Goal: Transaction & Acquisition: Purchase product/service

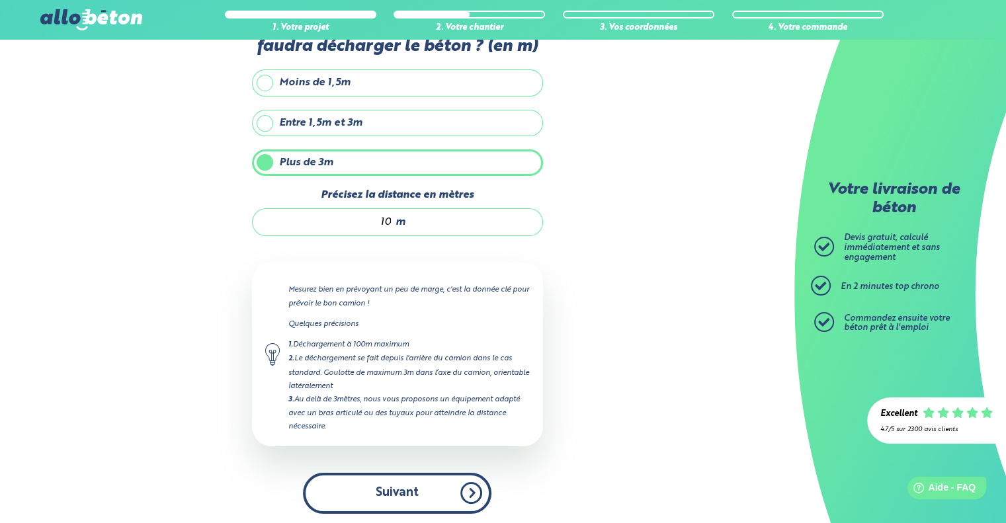
click at [384, 480] on button "Suivant" at bounding box center [397, 493] width 188 height 40
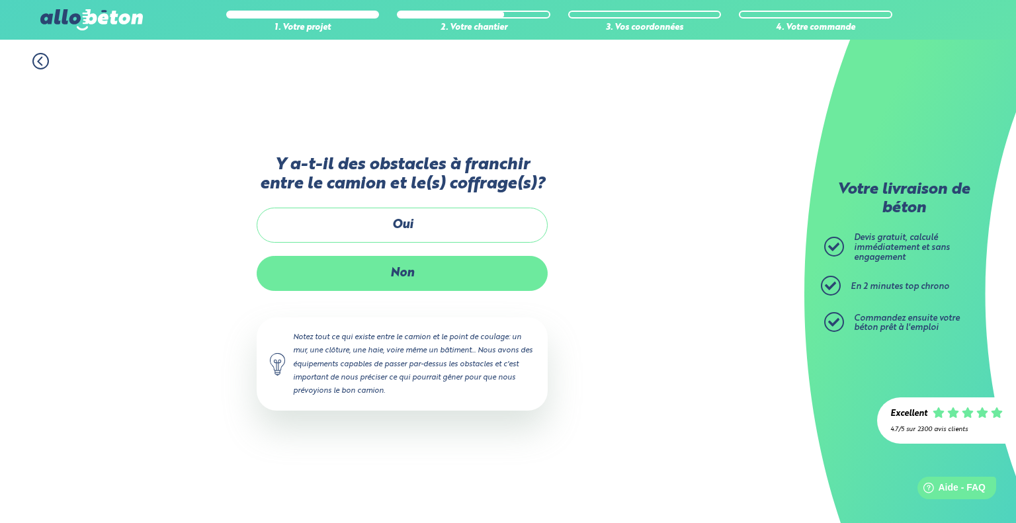
click at [418, 274] on label "Non" at bounding box center [402, 273] width 291 height 35
click at [0, 0] on input "Non" at bounding box center [0, 0] width 0 height 0
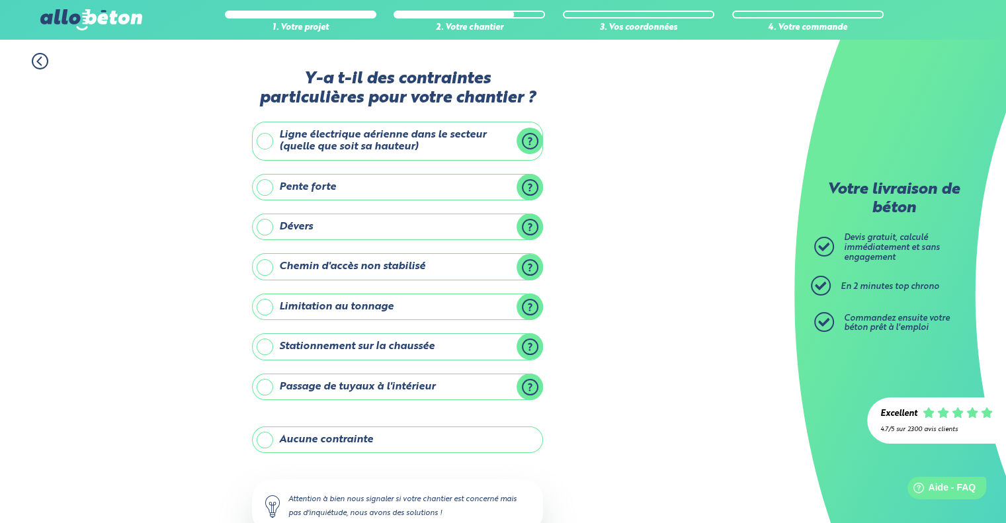
click at [328, 433] on label "Aucune contrainte" at bounding box center [397, 440] width 291 height 26
click at [0, 0] on input "Aucune contrainte" at bounding box center [0, 0] width 0 height 0
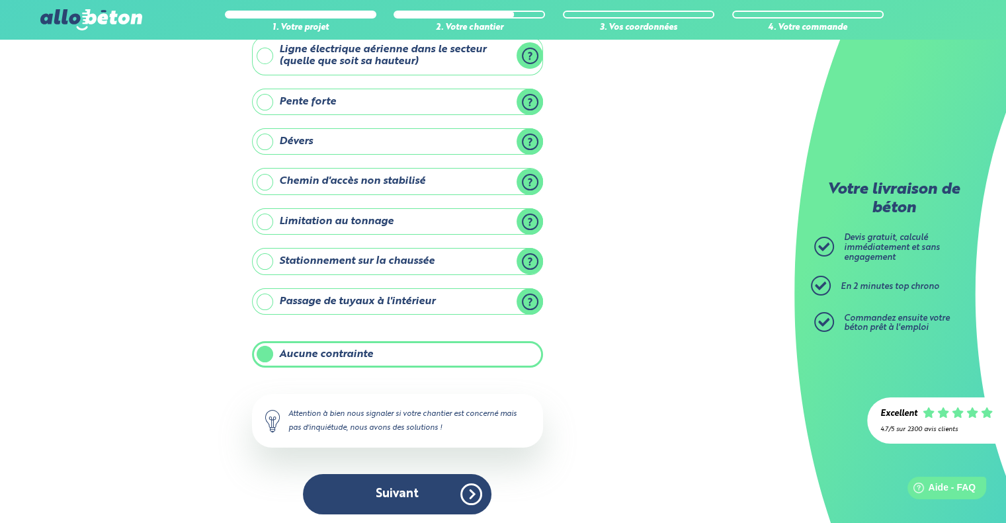
scroll to position [87, 0]
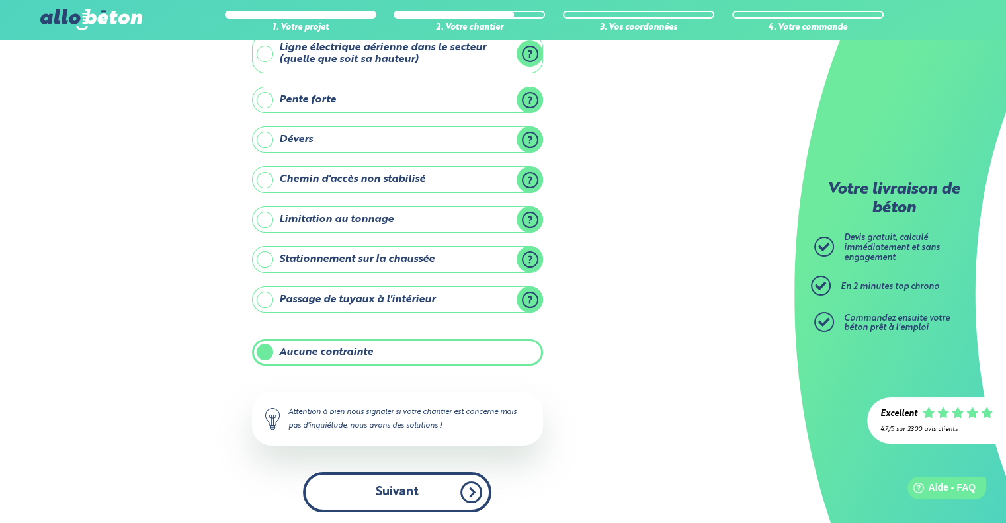
click at [384, 507] on button "Suivant" at bounding box center [397, 492] width 188 height 40
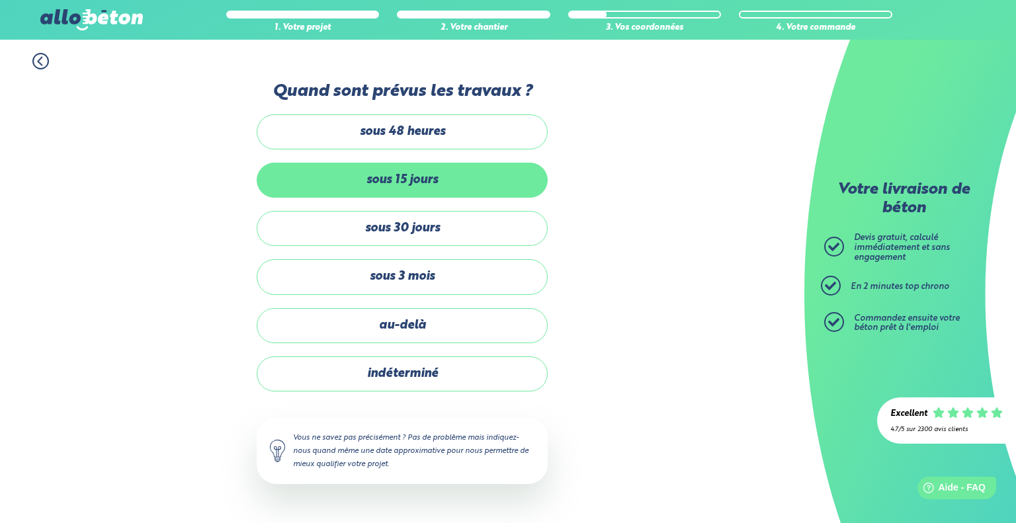
click at [405, 194] on label "sous 15 jours" at bounding box center [402, 180] width 291 height 35
click at [0, 0] on input "sous 15 jours" at bounding box center [0, 0] width 0 height 0
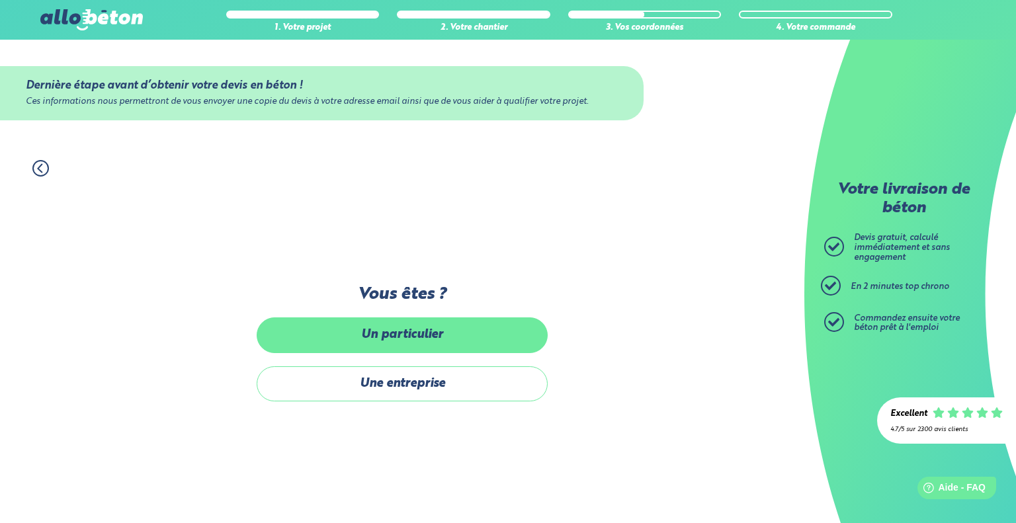
click at [393, 333] on label "Un particulier" at bounding box center [402, 334] width 291 height 35
click at [0, 0] on input "Un particulier" at bounding box center [0, 0] width 0 height 0
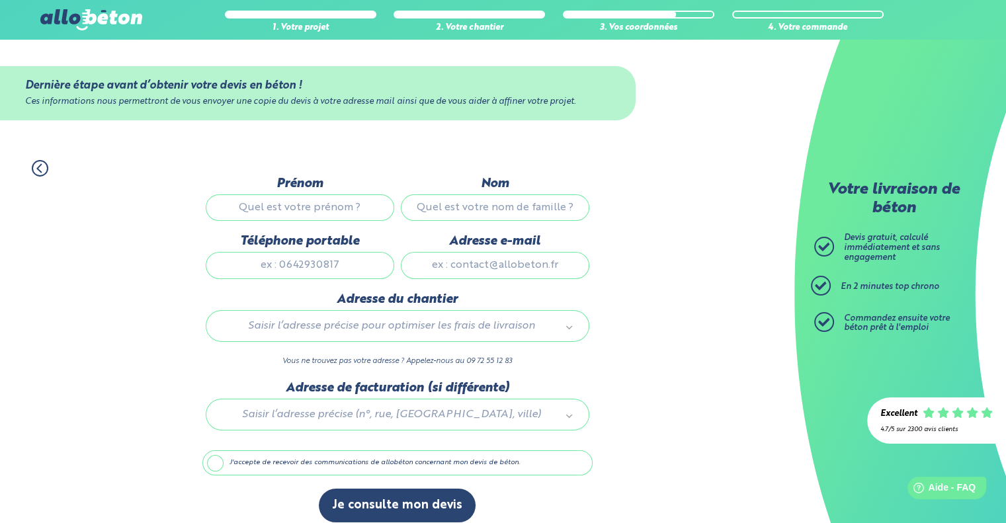
click at [344, 208] on input "Prénom" at bounding box center [300, 207] width 188 height 26
type input "nicolas"
type input "rameaux"
type input "103 Bis Rue Bouffard"
click at [468, 266] on input "Adresse e-mail" at bounding box center [495, 265] width 188 height 26
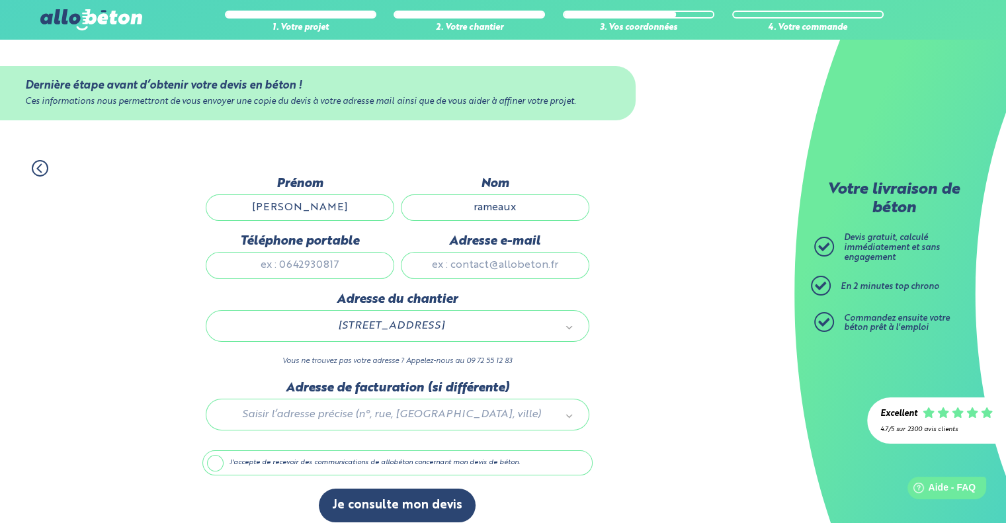
type input "nicolasrameaux@free.fr"
click at [373, 261] on input "Téléphone portable" at bounding box center [300, 265] width 188 height 26
type input "0766064168"
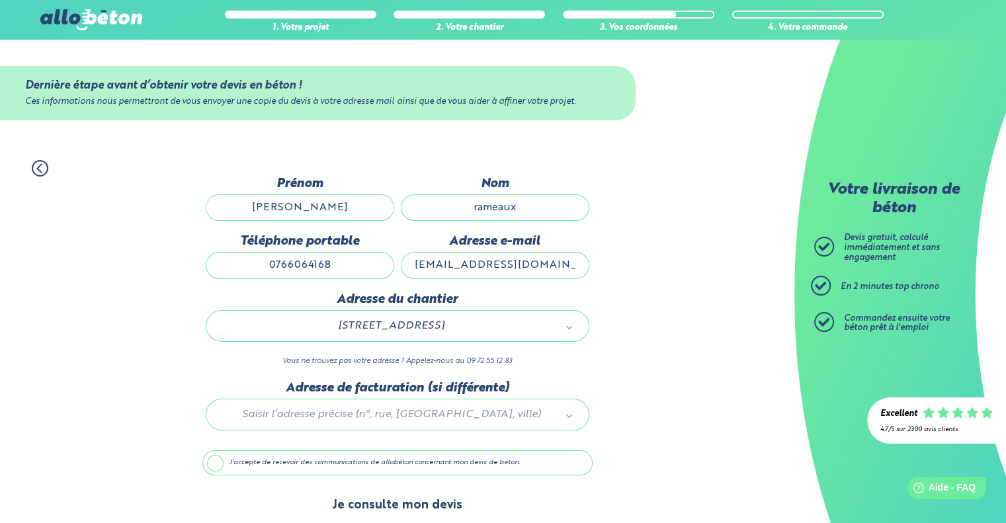
click at [380, 501] on button "Je consulte mon devis" at bounding box center [397, 506] width 157 height 34
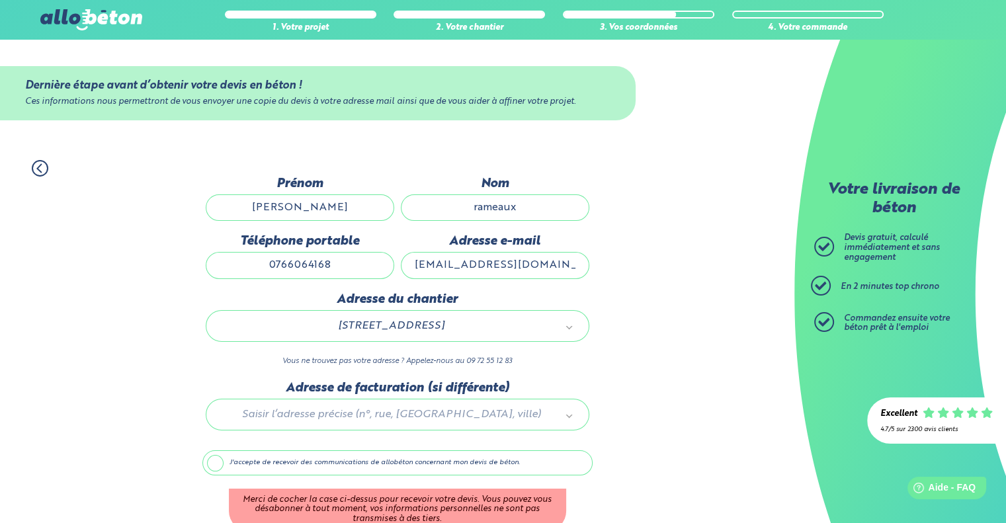
click at [426, 460] on label "J'accepte de recevoir des communications de allobéton concernant mon devis de b…" at bounding box center [397, 462] width 390 height 25
click at [0, 0] on input "J'accepte de recevoir des communications de allobéton concernant mon devis de b…" at bounding box center [0, 0] width 0 height 0
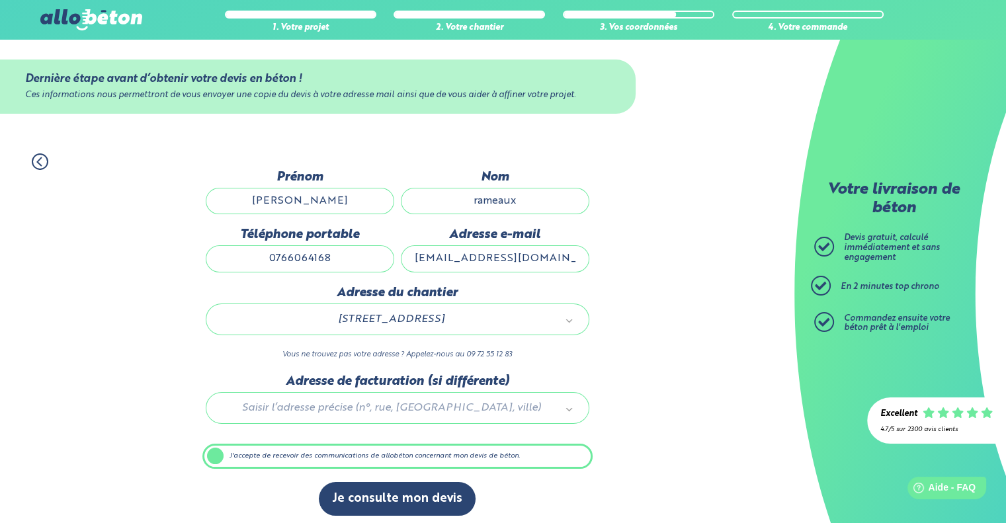
scroll to position [11, 0]
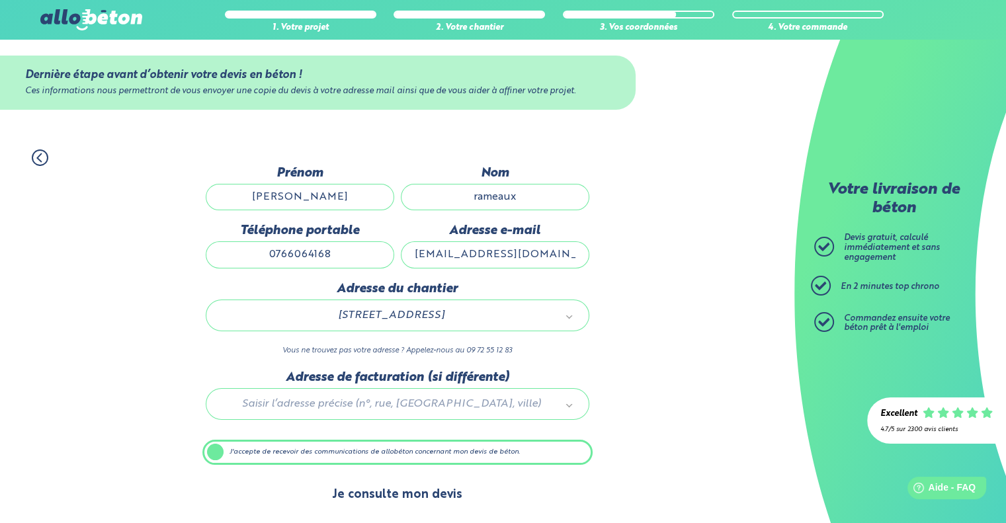
click at [430, 490] on button "Je consulte mon devis" at bounding box center [397, 495] width 157 height 34
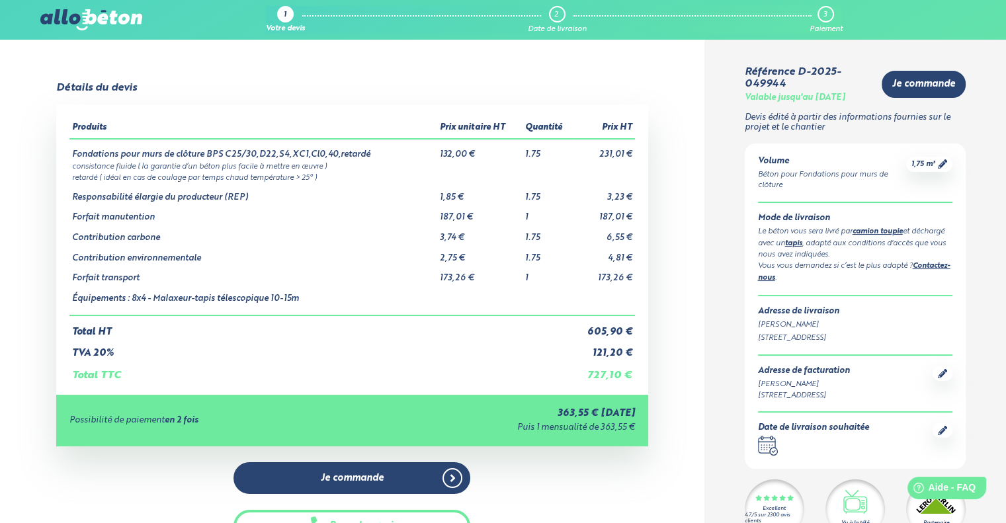
click at [802, 242] on link "tapis" at bounding box center [793, 243] width 17 height 7
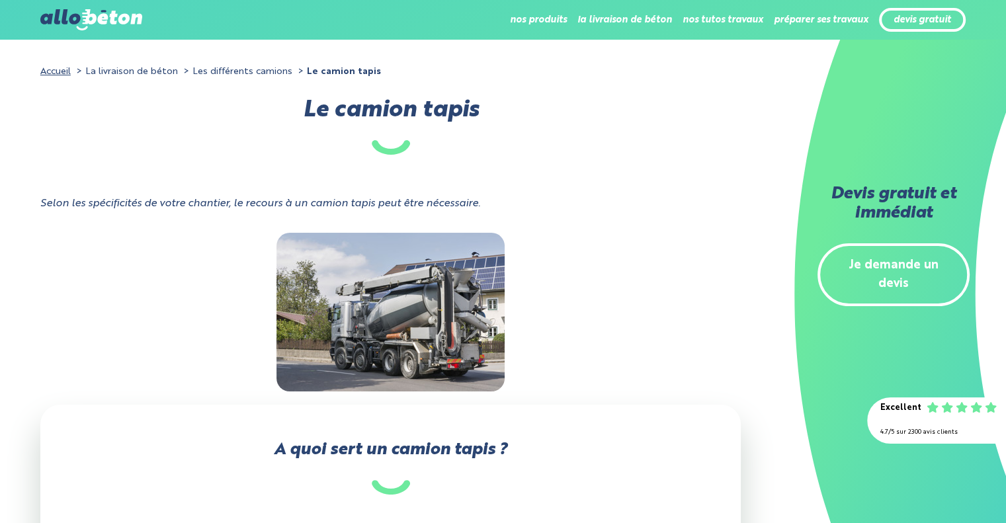
click at [222, 65] on li "Les différents camions" at bounding box center [237, 71] width 112 height 19
click at [280, 72] on li "Les différents camions" at bounding box center [237, 71] width 112 height 19
click at [58, 71] on link "Accueil" at bounding box center [55, 71] width 30 height 9
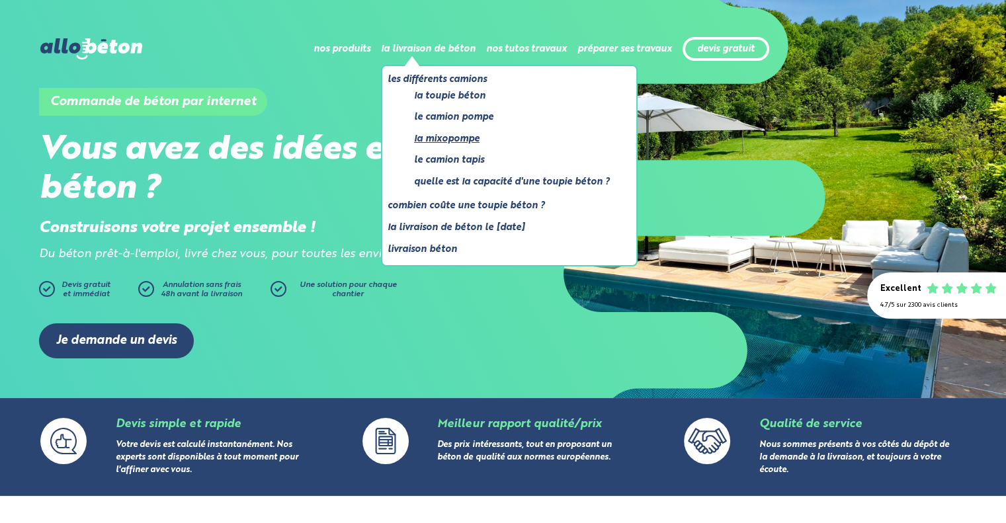
click at [460, 139] on link "La mixopompe" at bounding box center [512, 139] width 196 height 17
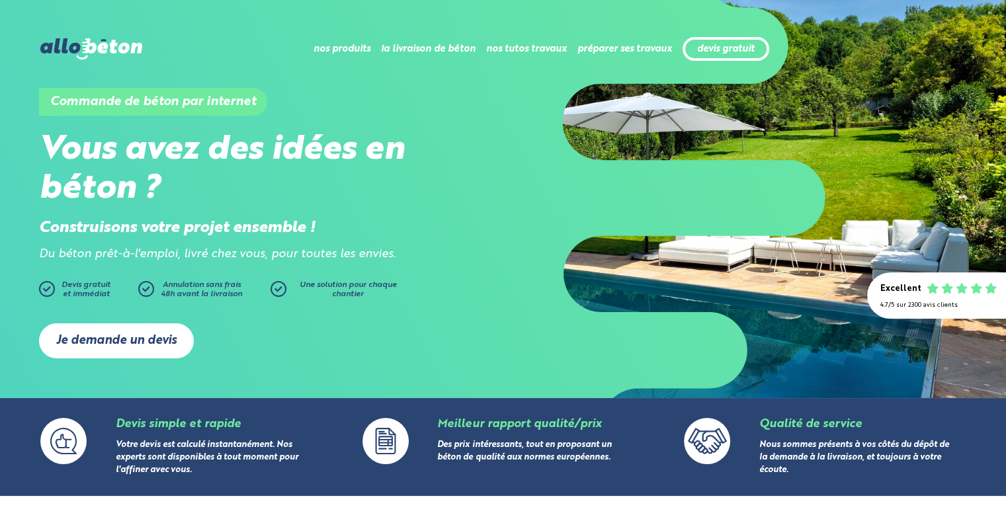
click at [103, 341] on link "Je demande un devis" at bounding box center [116, 340] width 155 height 35
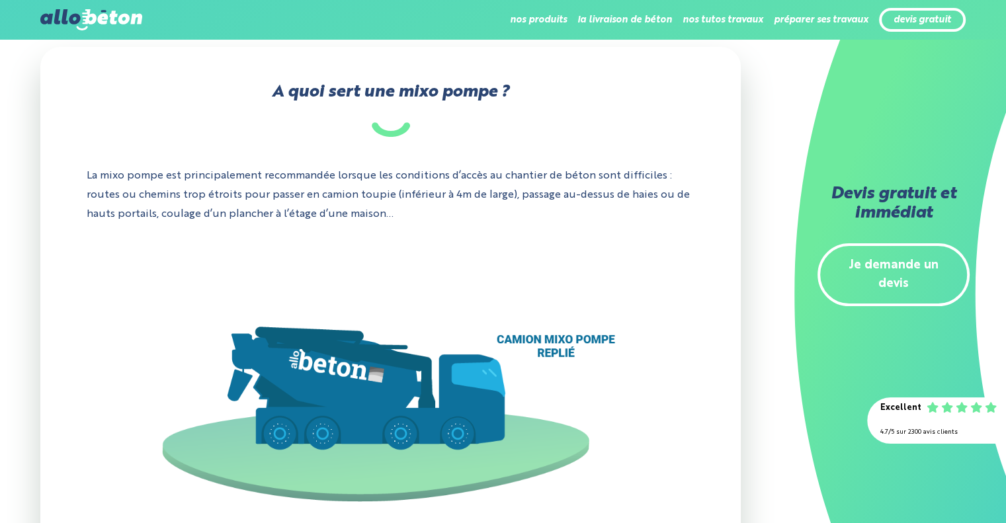
scroll to position [412, 0]
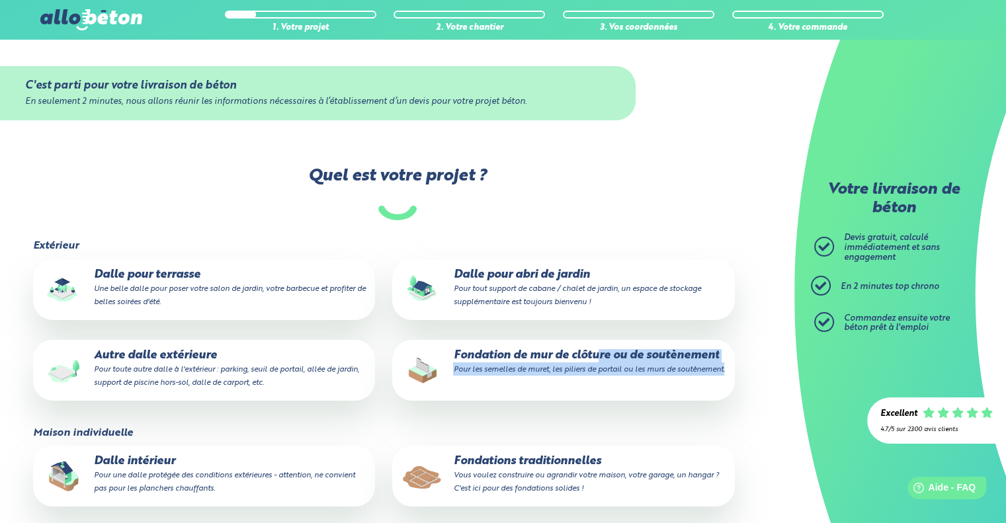
drag, startPoint x: 528, startPoint y: 358, endPoint x: 380, endPoint y: 423, distance: 162.0
click at [391, 421] on fieldset "Extérieur Dalle pour terrasse Une belle dalle pour poser votre salon de jardin,…" at bounding box center [397, 333] width 728 height 186
click at [369, 423] on fieldset "Extérieur Dalle pour terrasse Une belle dalle pour poser votre salon de jardin,…" at bounding box center [397, 333] width 728 height 186
click at [538, 354] on p "Fondation de mur de clôture ou de soutènement Pour les semelles de muret, les p…" at bounding box center [562, 362] width 323 height 26
click at [0, 0] on input "Fondation de mur de clôture ou de soutènement Pour les semelles de muret, les p…" at bounding box center [0, 0] width 0 height 0
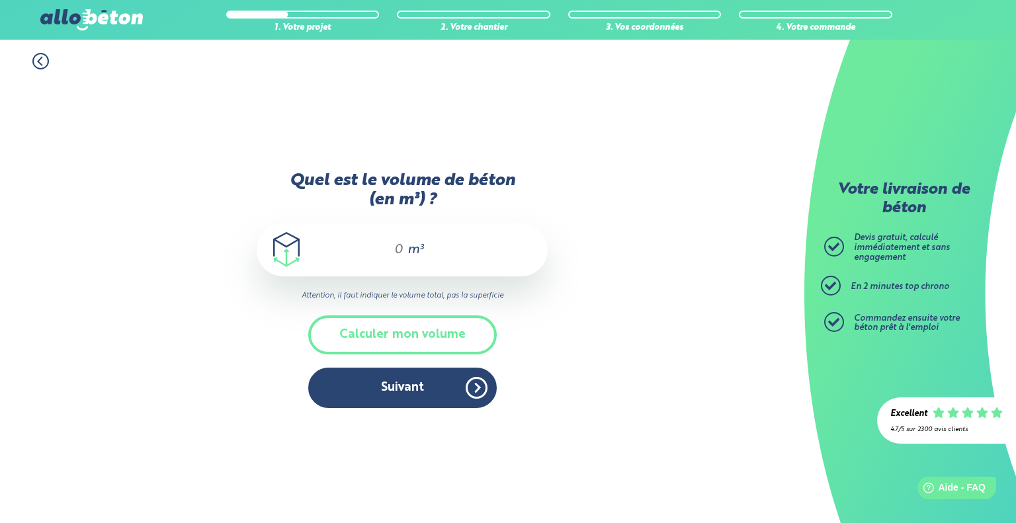
click at [403, 251] on div "m³" at bounding box center [402, 250] width 291 height 53
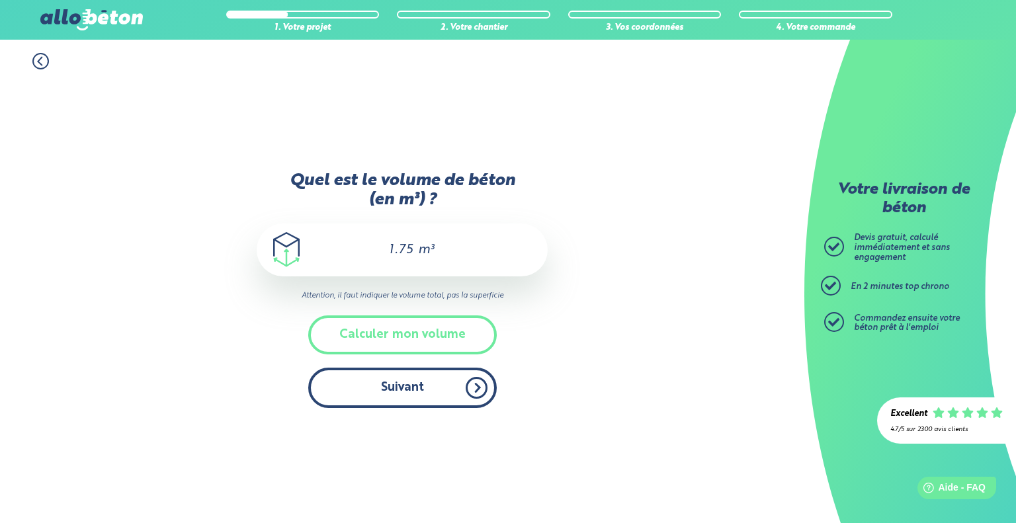
type input "1.75"
click at [403, 389] on button "Suivant" at bounding box center [402, 388] width 188 height 40
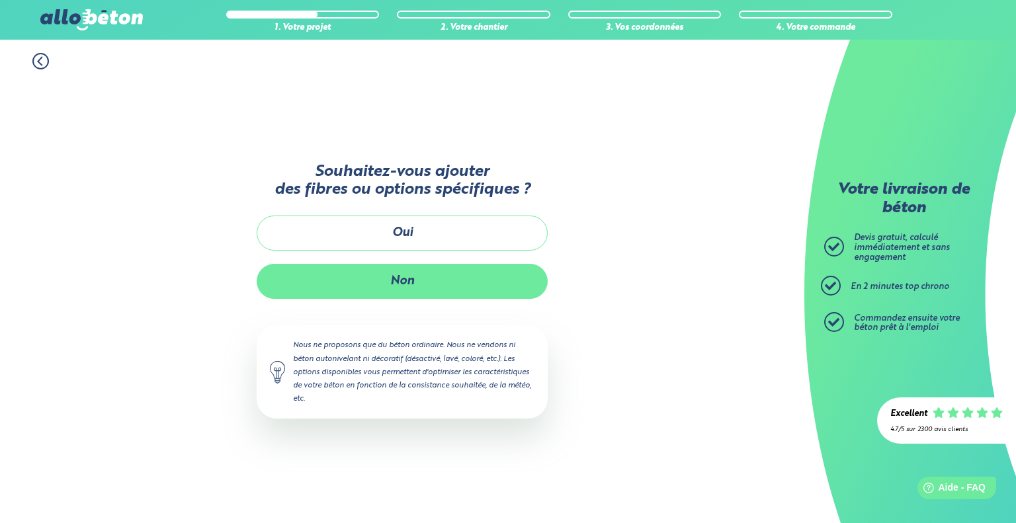
click at [397, 280] on button "Non" at bounding box center [402, 281] width 291 height 35
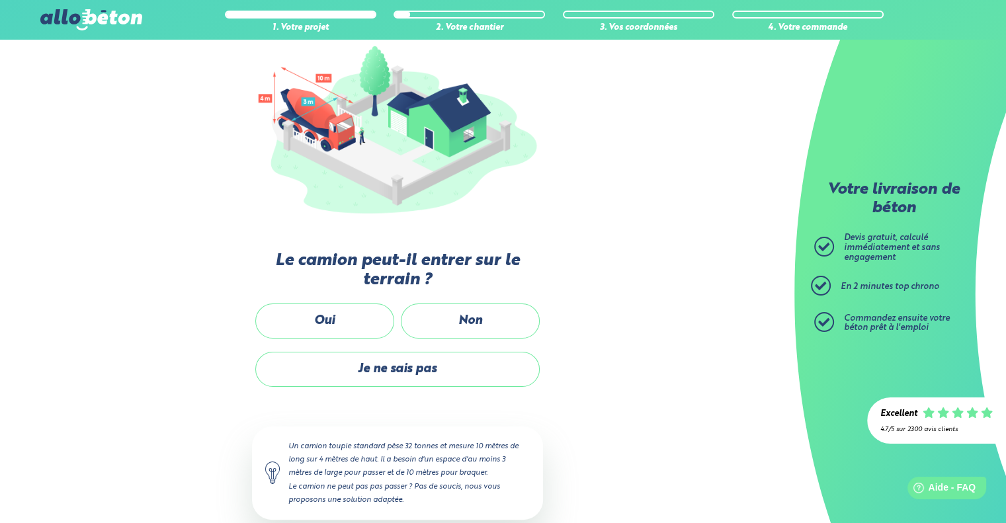
scroll to position [167, 0]
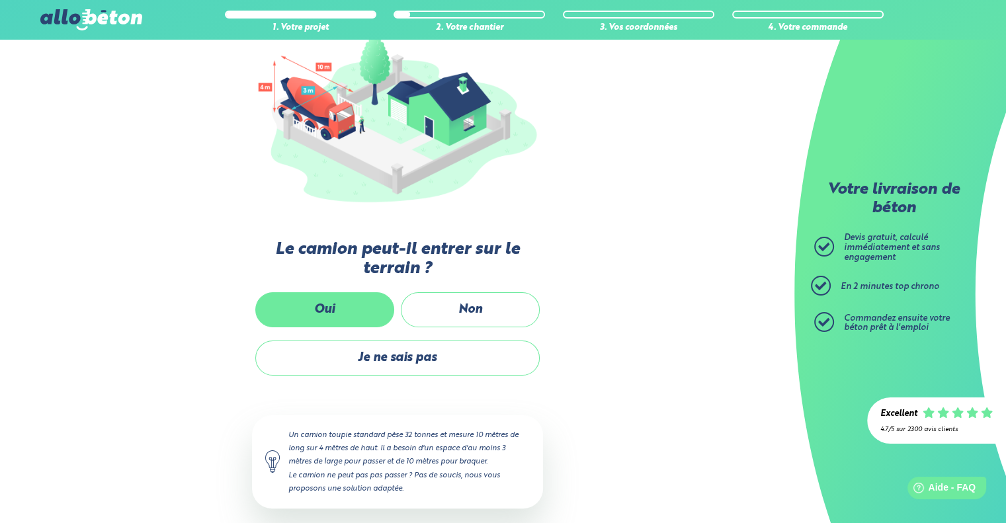
click at [296, 314] on label "Oui" at bounding box center [324, 309] width 139 height 35
click at [0, 0] on input "Oui" at bounding box center [0, 0] width 0 height 0
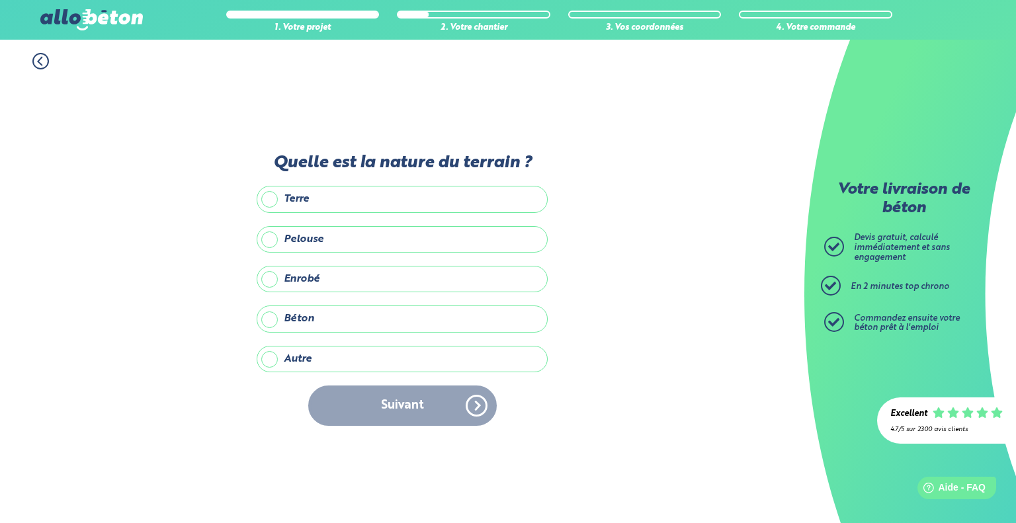
click at [305, 274] on label "Enrobé" at bounding box center [402, 279] width 291 height 26
click at [0, 0] on input "Enrobé" at bounding box center [0, 0] width 0 height 0
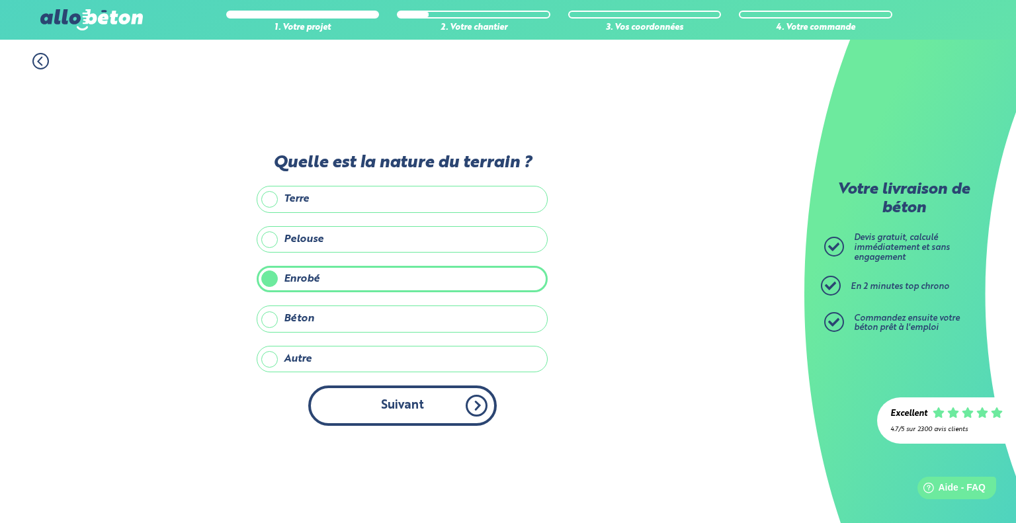
click at [386, 405] on button "Suivant" at bounding box center [402, 406] width 188 height 40
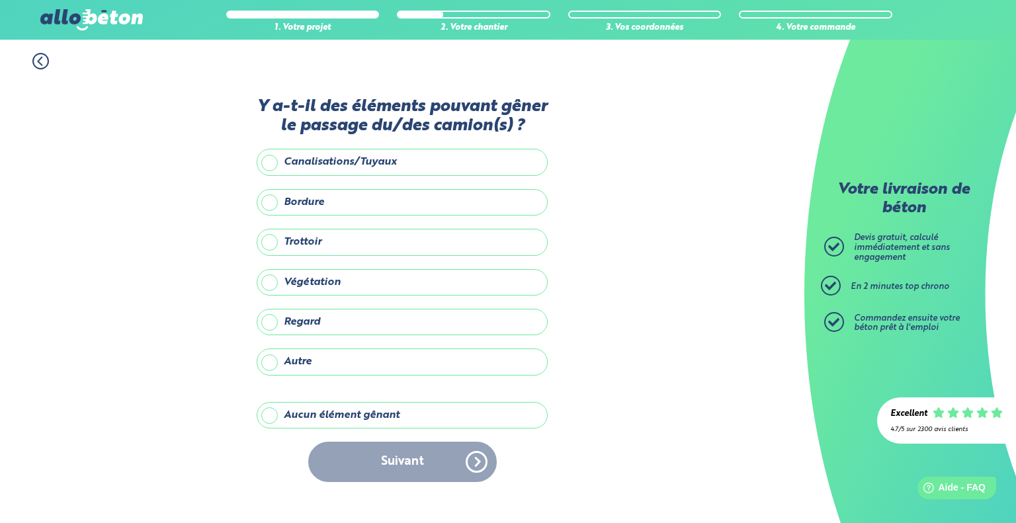
click at [370, 419] on label "Aucun élément gênant" at bounding box center [402, 415] width 291 height 26
click at [0, 0] on input "Aucun élément gênant" at bounding box center [0, 0] width 0 height 0
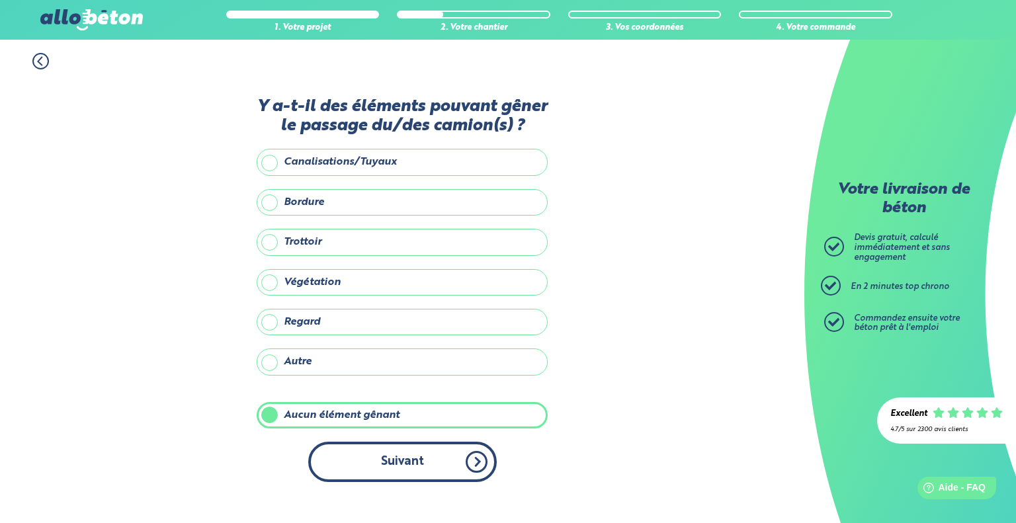
click at [386, 465] on button "Suivant" at bounding box center [402, 462] width 188 height 40
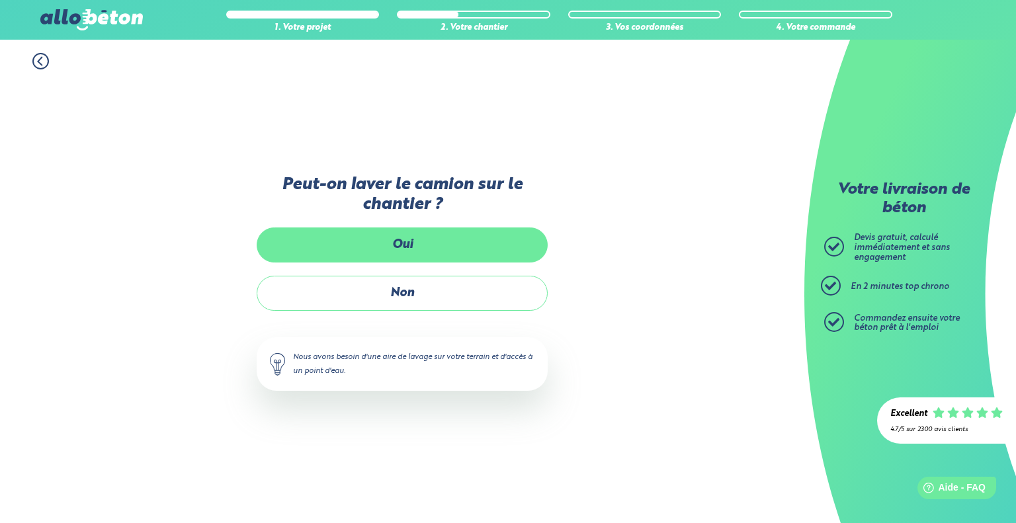
click at [406, 249] on label "Oui" at bounding box center [402, 244] width 291 height 35
click at [0, 0] on input "Oui" at bounding box center [0, 0] width 0 height 0
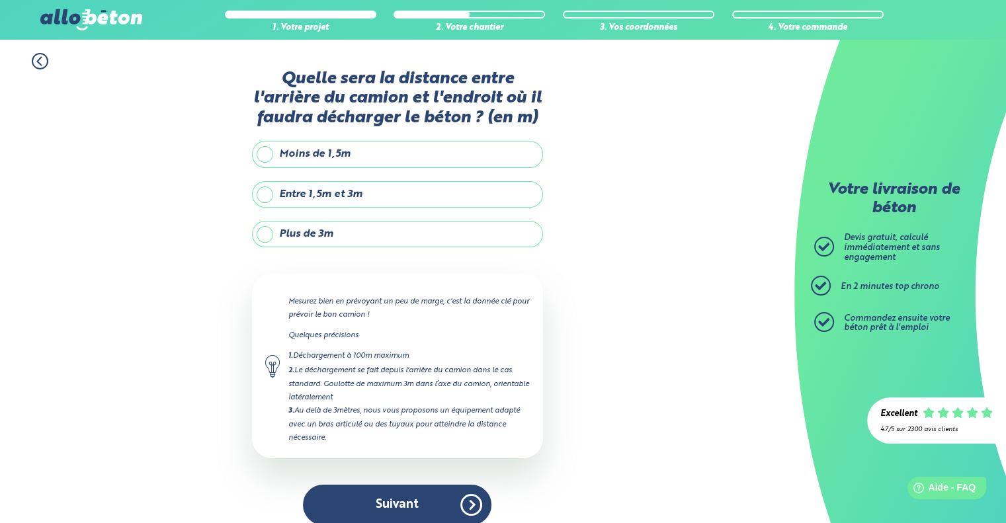
click at [317, 234] on label "Plus de 3m" at bounding box center [397, 234] width 291 height 26
click at [0, 0] on input "Plus de 3m" at bounding box center [0, 0] width 0 height 0
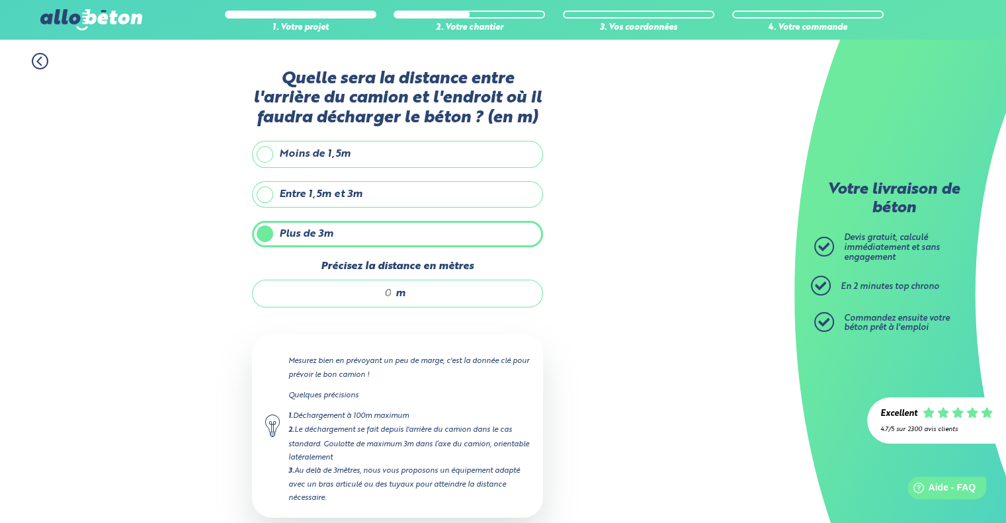
drag, startPoint x: 389, startPoint y: 291, endPoint x: 382, endPoint y: 291, distance: 7.9
click at [382, 291] on input "Précisez la distance en mètres" at bounding box center [329, 293] width 126 height 13
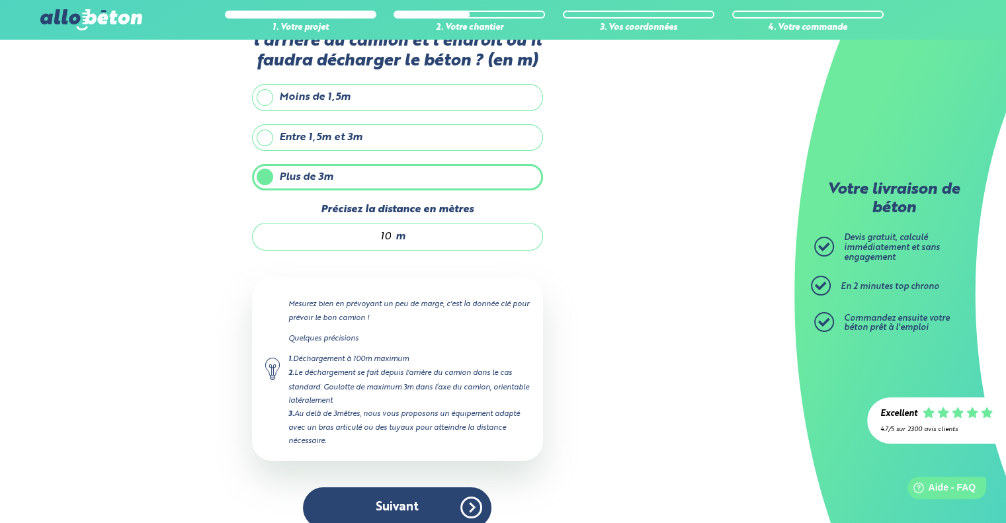
scroll to position [71, 0]
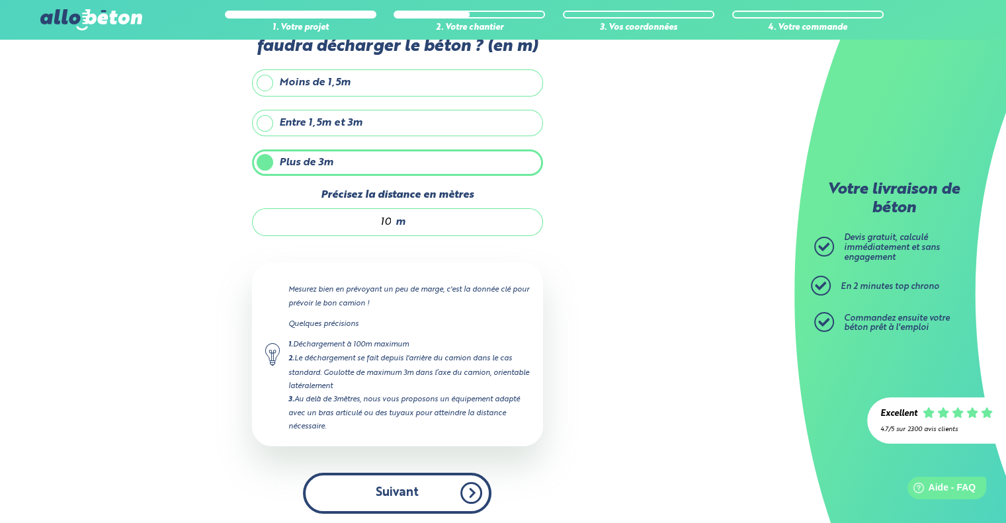
type input "10"
click at [410, 478] on button "Suivant" at bounding box center [397, 493] width 188 height 40
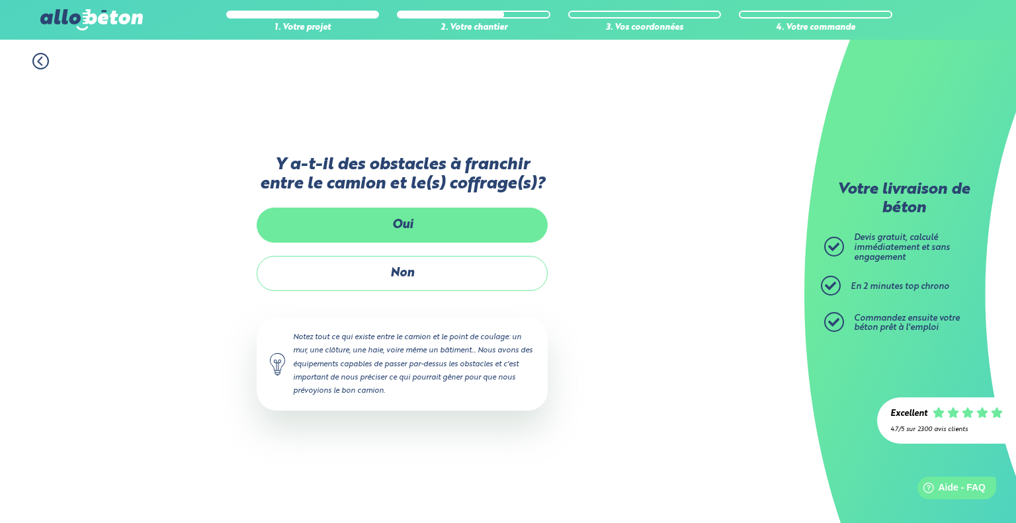
click at [396, 221] on label "Oui" at bounding box center [402, 225] width 291 height 35
click at [0, 0] on input "Oui" at bounding box center [0, 0] width 0 height 0
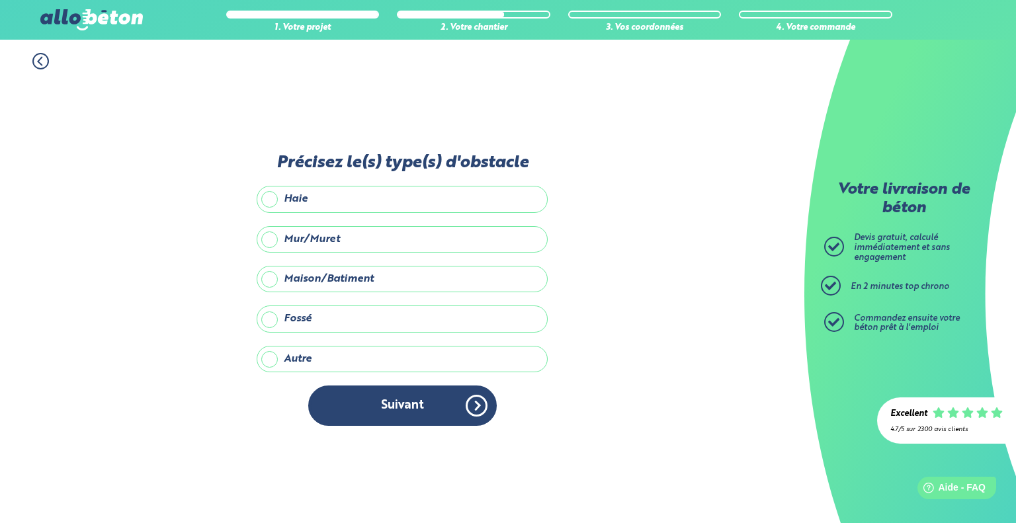
click at [311, 235] on label "Mur/Muret" at bounding box center [402, 239] width 291 height 26
click at [0, 0] on input "Mur/Muret" at bounding box center [0, 0] width 0 height 0
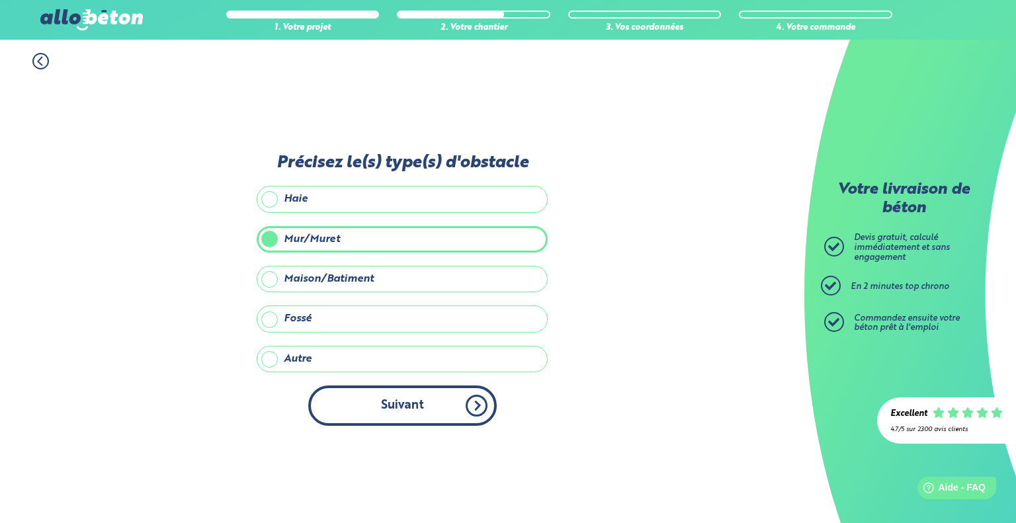
click at [368, 399] on button "Suivant" at bounding box center [402, 406] width 188 height 40
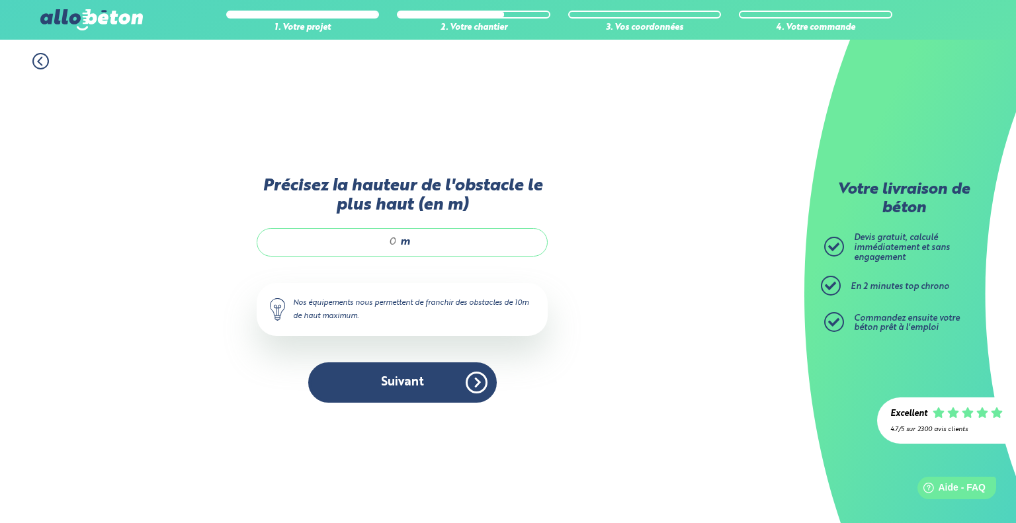
drag, startPoint x: 394, startPoint y: 240, endPoint x: 379, endPoint y: 238, distance: 15.3
click at [379, 238] on input "Précisez la hauteur de l'obstacle le plus haut (en m)" at bounding box center [333, 241] width 126 height 13
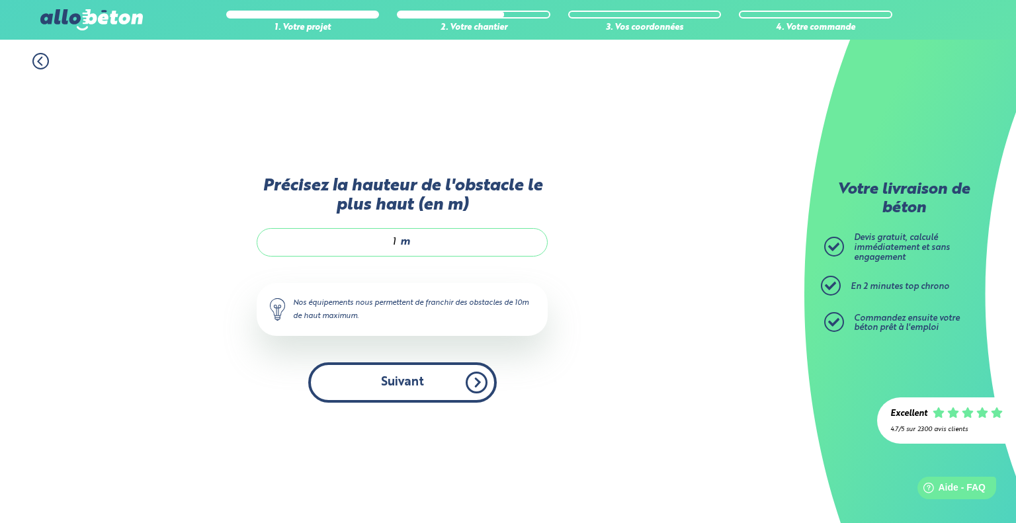
type input "1"
click at [415, 386] on button "Suivant" at bounding box center [402, 382] width 188 height 40
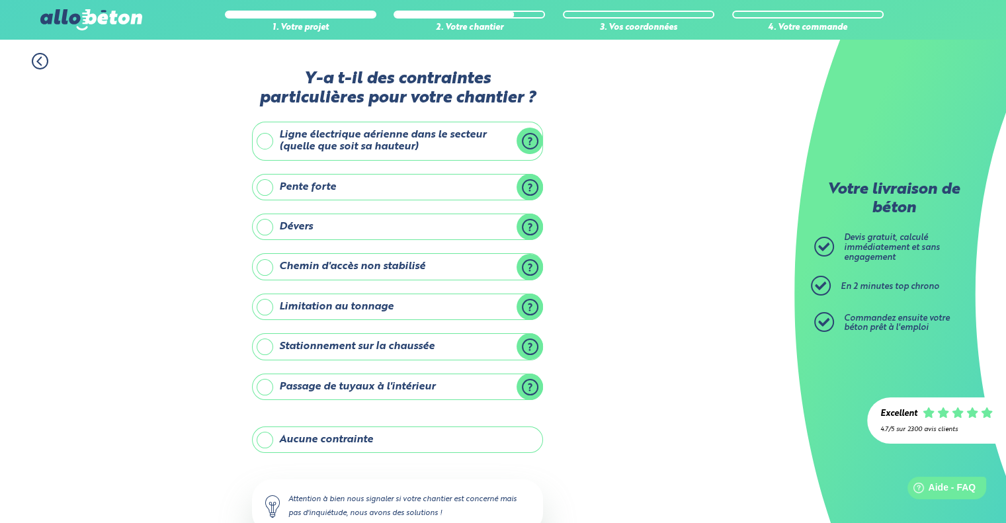
click at [307, 437] on label "Aucune contrainte" at bounding box center [397, 440] width 291 height 26
click at [0, 0] on input "Aucune contrainte" at bounding box center [0, 0] width 0 height 0
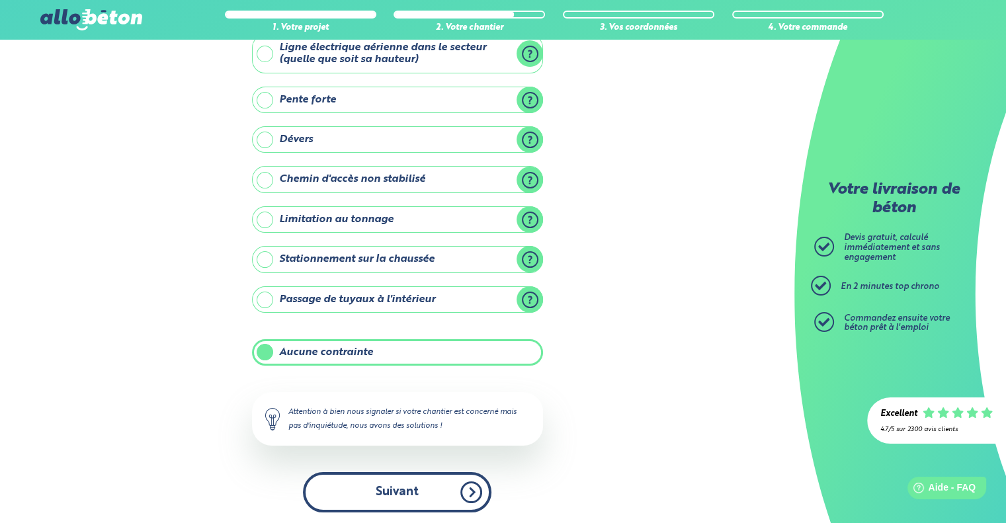
click at [365, 482] on button "Suivant" at bounding box center [397, 492] width 188 height 40
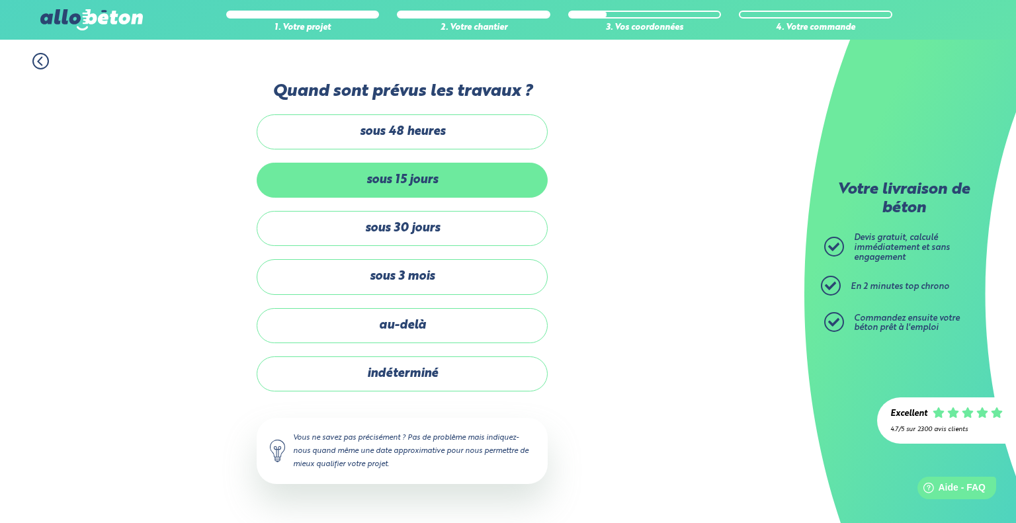
click at [427, 186] on label "sous 15 jours" at bounding box center [402, 180] width 291 height 35
click at [0, 0] on input "sous 15 jours" at bounding box center [0, 0] width 0 height 0
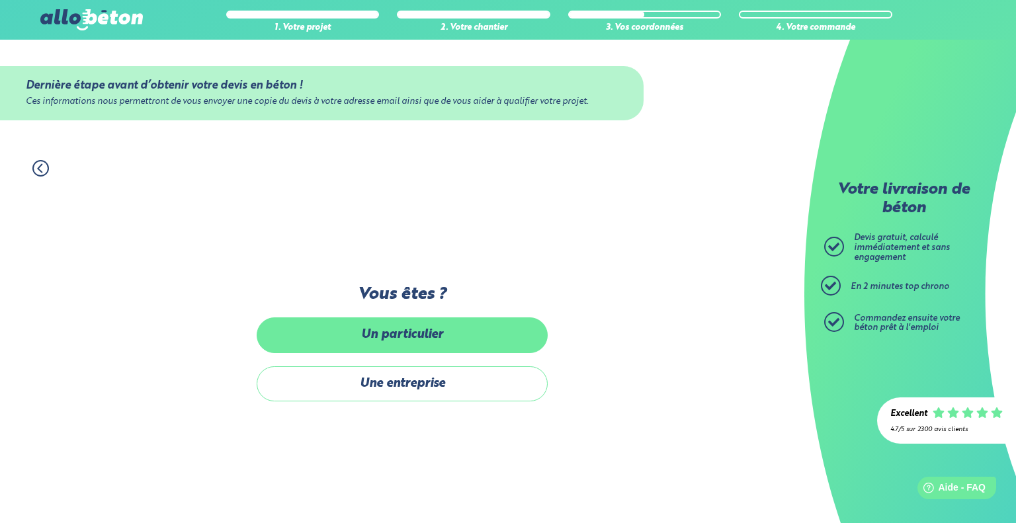
click at [426, 329] on label "Un particulier" at bounding box center [402, 334] width 291 height 35
click at [0, 0] on input "Un particulier" at bounding box center [0, 0] width 0 height 0
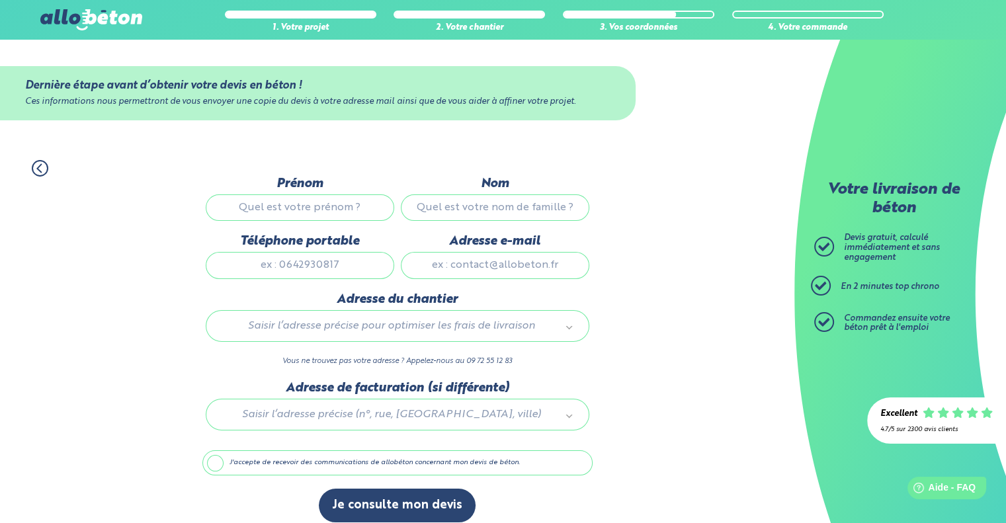
click at [349, 206] on input "Prénom" at bounding box center [300, 207] width 188 height 26
type input "nicolas"
type input "rameaux"
type input "103 Bis Rue Bouffard"
click at [344, 202] on input "nicolas" at bounding box center [300, 207] width 188 height 26
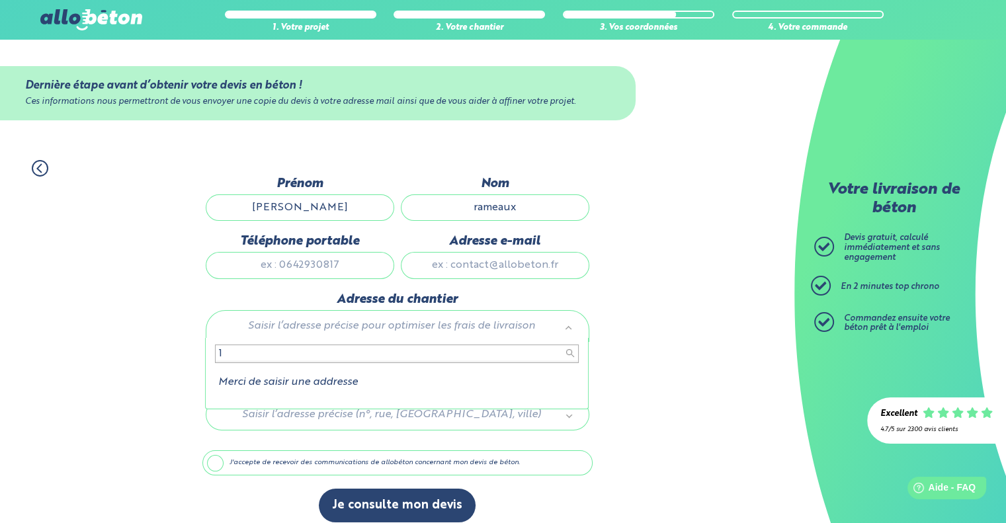
type input "10"
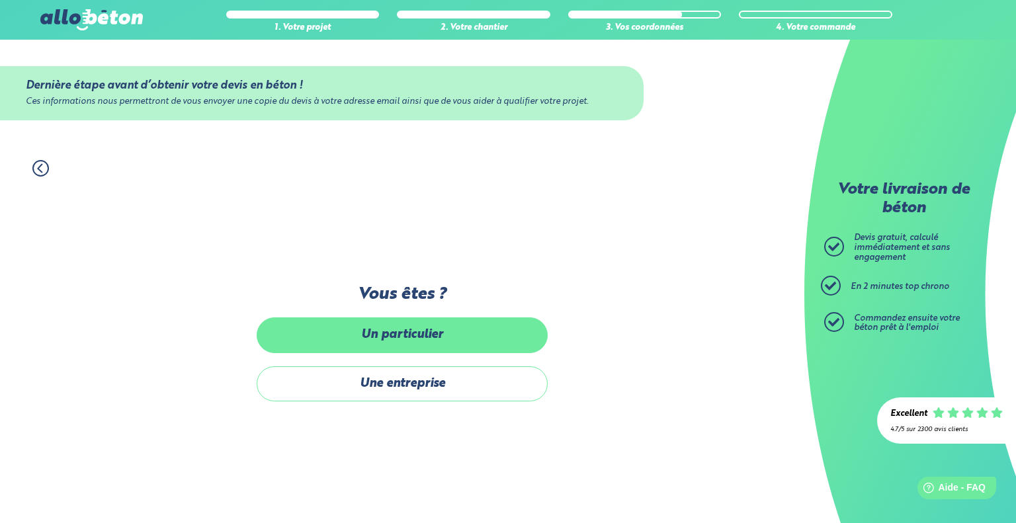
click at [430, 330] on label "Un particulier" at bounding box center [402, 334] width 291 height 35
click at [0, 0] on input "Un particulier" at bounding box center [0, 0] width 0 height 0
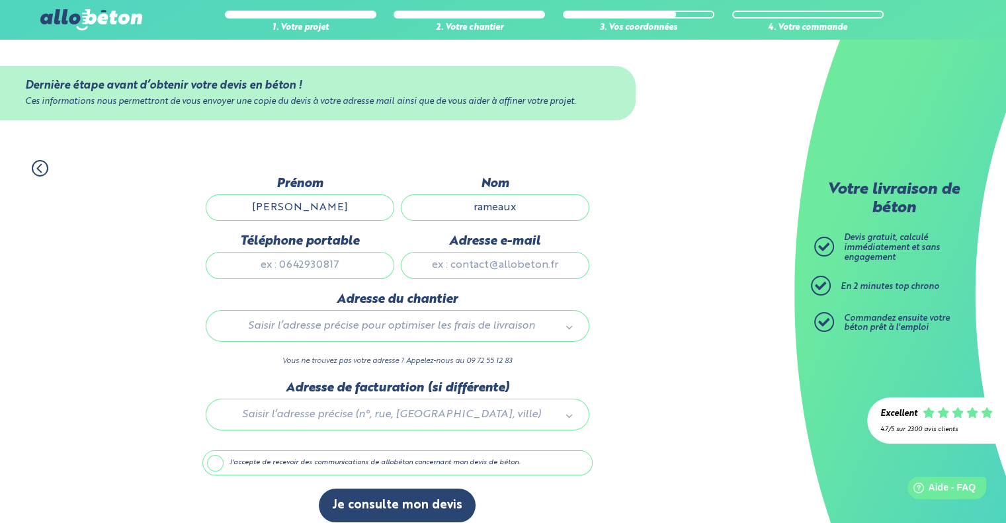
click at [344, 195] on input "nicolas" at bounding box center [300, 207] width 188 height 26
click at [252, 258] on input "Téléphone portable" at bounding box center [300, 265] width 188 height 26
type input "0766064168"
click at [477, 270] on input "Adresse e-mail" at bounding box center [495, 265] width 188 height 26
type input "nicolasrameaux@free.fr"
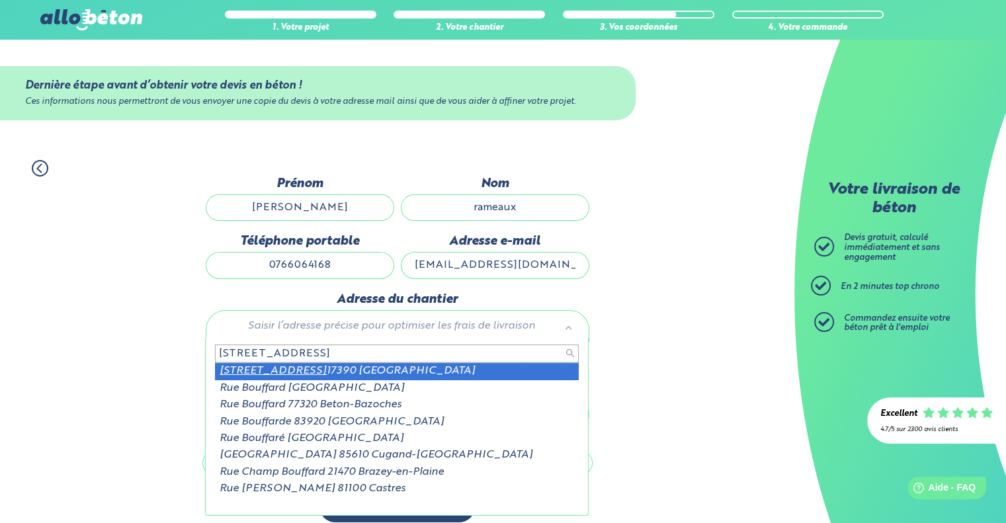
type input "103bis rue bouffard"
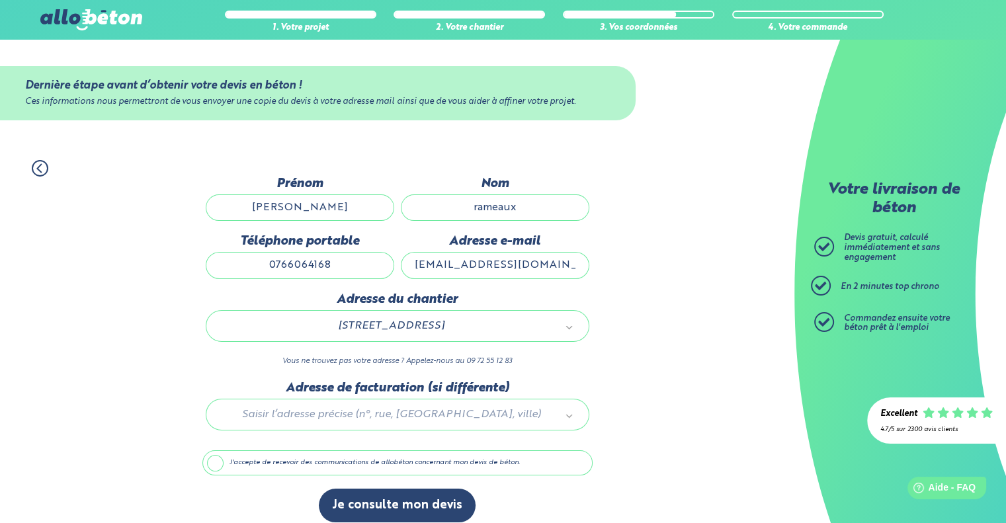
click at [286, 464] on label "J'accepte de recevoir des communications de allobéton concernant mon devis de b…" at bounding box center [397, 462] width 390 height 25
click at [0, 0] on input "J'accepte de recevoir des communications de allobéton concernant mon devis de b…" at bounding box center [0, 0] width 0 height 0
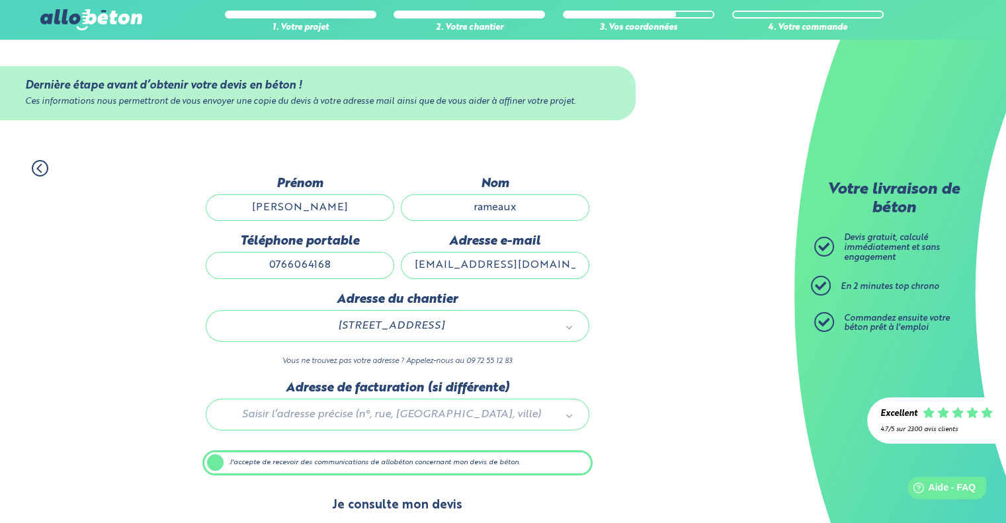
click at [393, 503] on button "Je consulte mon devis" at bounding box center [397, 506] width 157 height 34
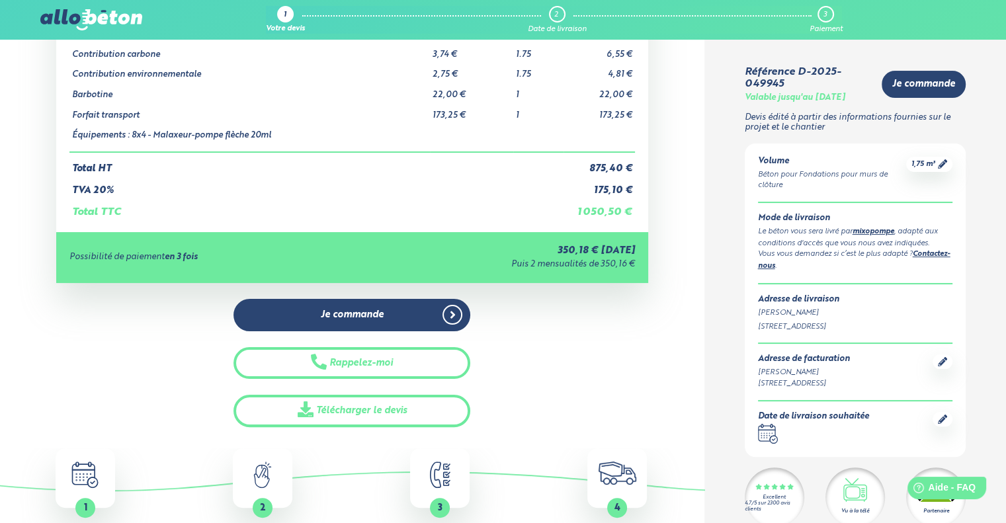
scroll to position [223, 0]
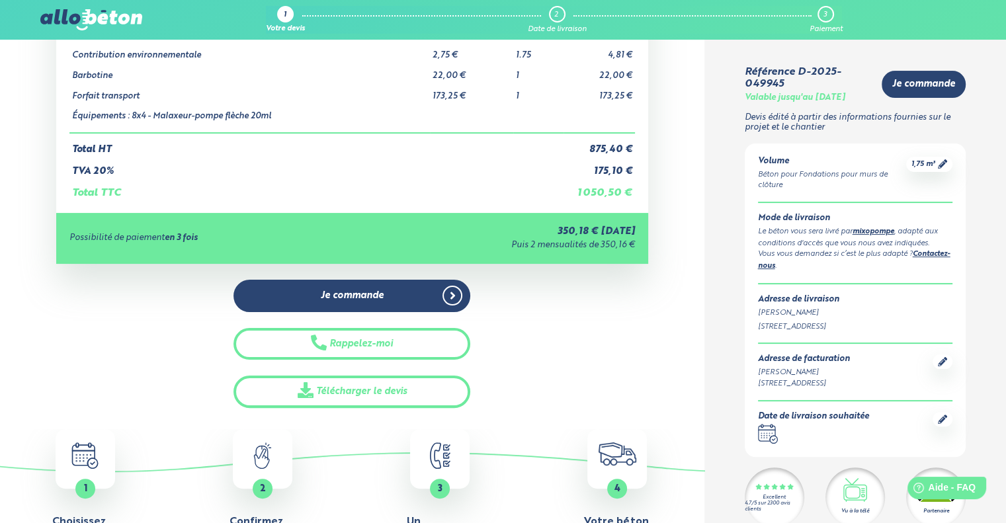
click at [818, 407] on div "Volume Béton pour Fondations pour murs de clôture 1,75 m³ Mode de livraison Le …" at bounding box center [856, 299] width 222 height 313
click at [942, 419] on icon at bounding box center [942, 419] width 9 height 9
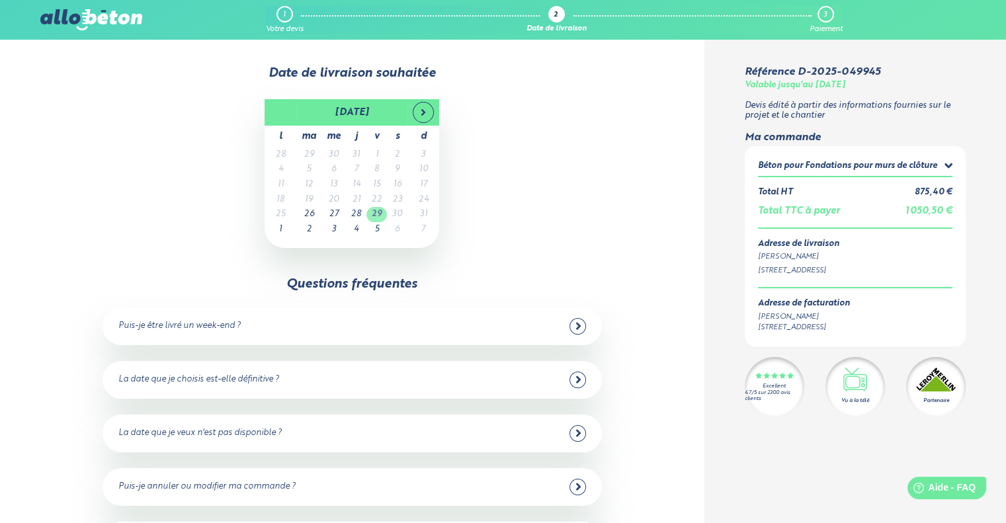
click at [378, 213] on td "29" at bounding box center [376, 214] width 20 height 15
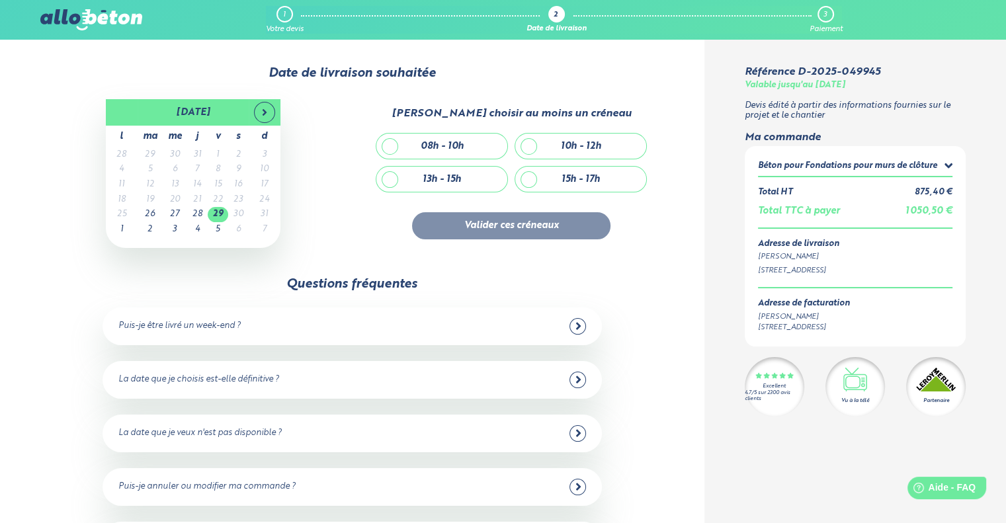
click at [391, 179] on div "13h - 15h" at bounding box center [441, 179] width 131 height 25
checkbox input "true"
click at [528, 224] on button "Valider ces créneaux" at bounding box center [511, 225] width 198 height 27
